Goal: Transaction & Acquisition: Purchase product/service

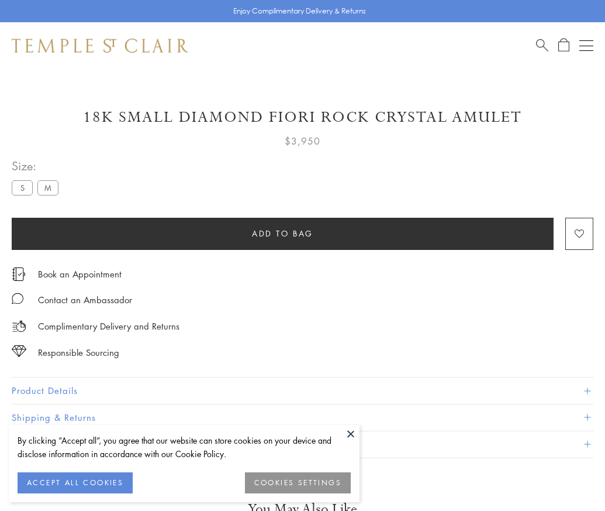
click at [282, 233] on span "Add to bag" at bounding box center [282, 233] width 61 height 13
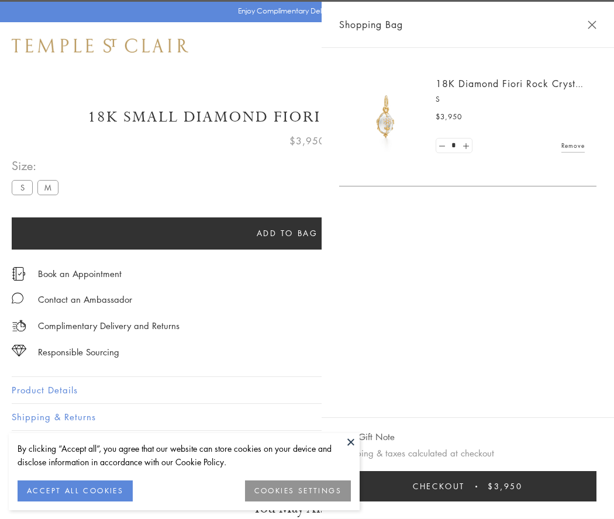
click at [471, 487] on button "Checkout $3,950" at bounding box center [467, 486] width 257 height 30
